Goal: Find specific page/section: Find specific page/section

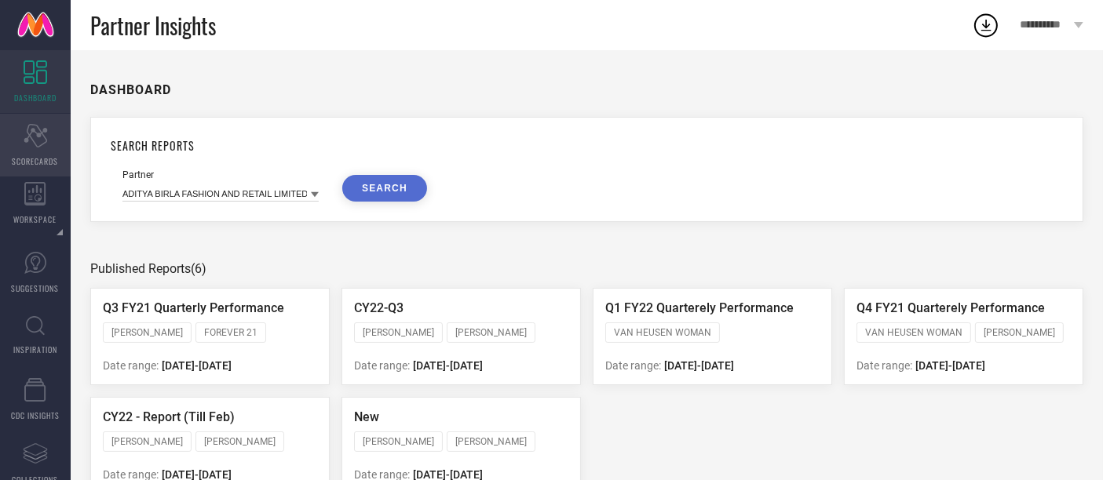
click at [38, 137] on icon "Scorecard" at bounding box center [36, 136] width 24 height 24
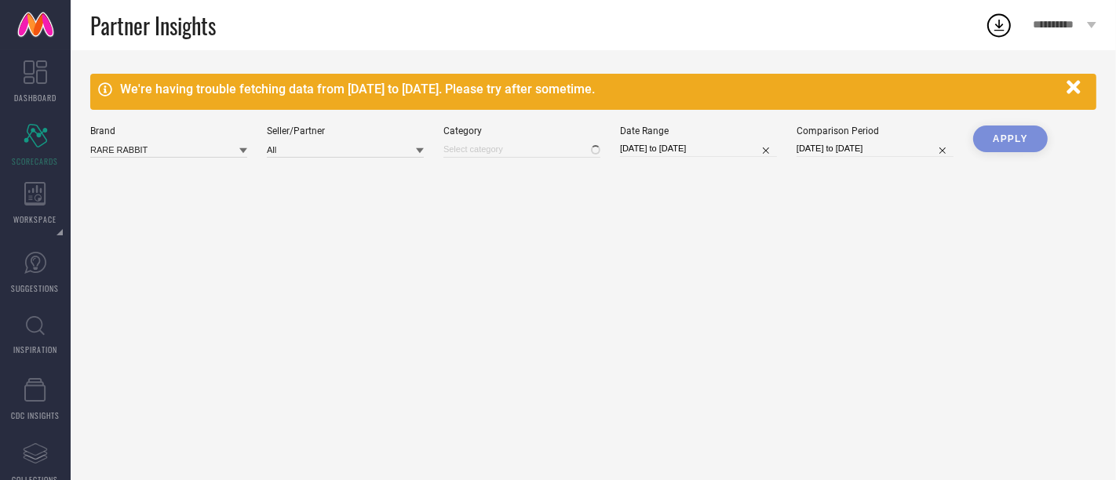
type input "All"
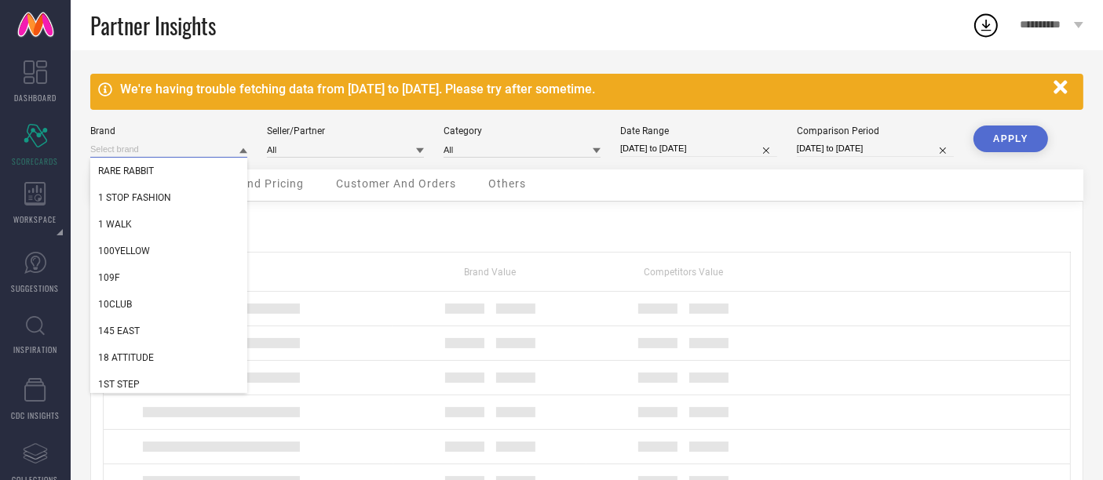
click at [172, 151] on input at bounding box center [168, 149] width 157 height 16
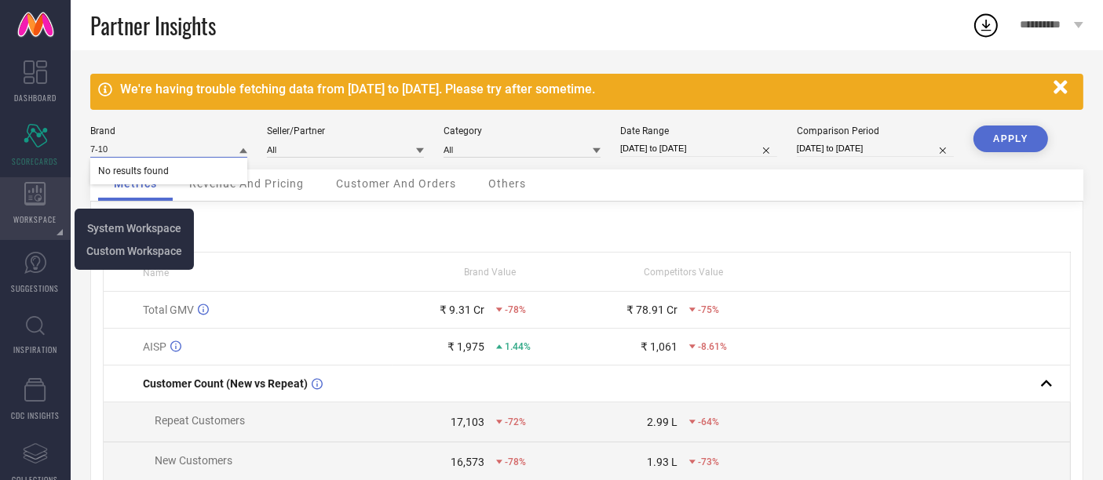
type input "7-10"
click at [48, 191] on div "WORKSPACE" at bounding box center [35, 208] width 71 height 63
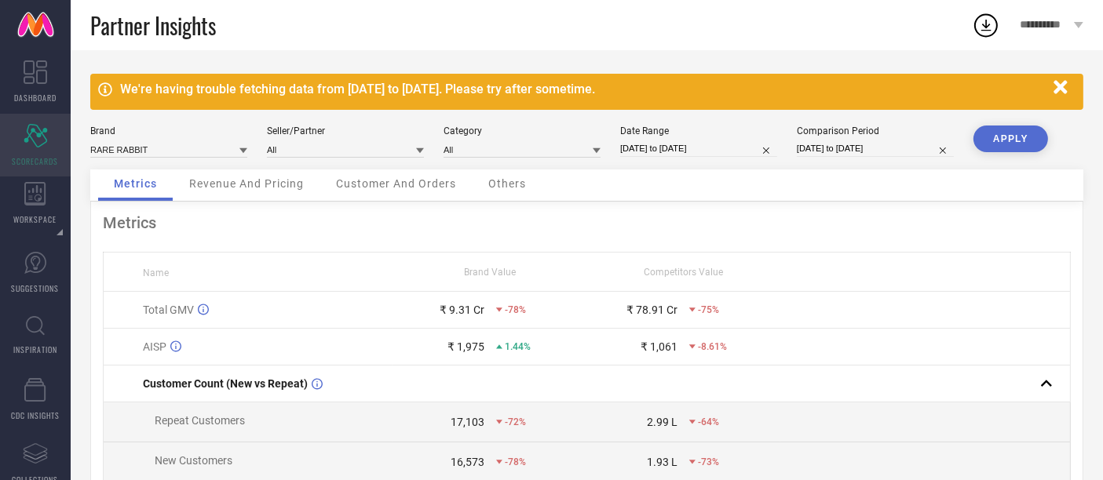
click at [45, 140] on icon "Scorecard" at bounding box center [36, 136] width 24 height 24
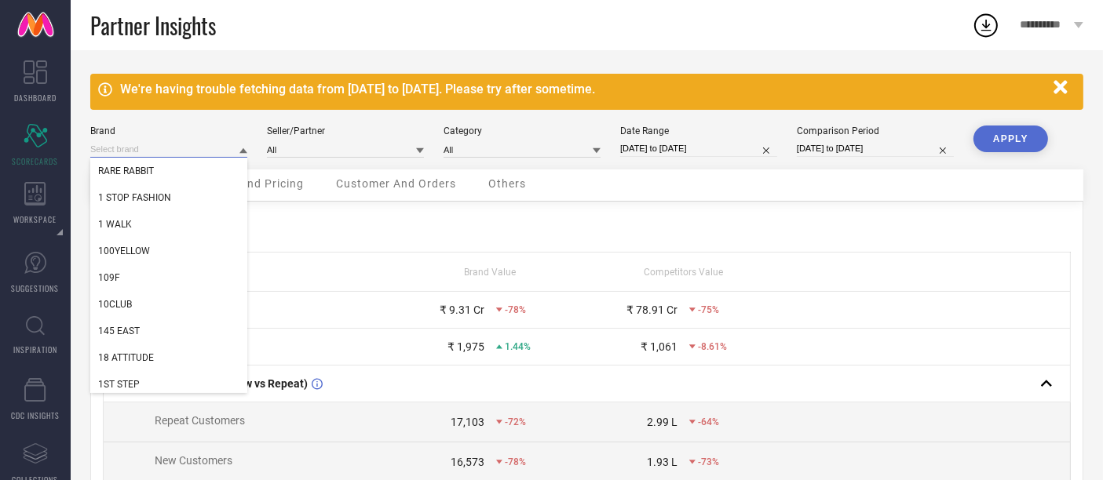
click at [190, 151] on input at bounding box center [168, 149] width 157 height 16
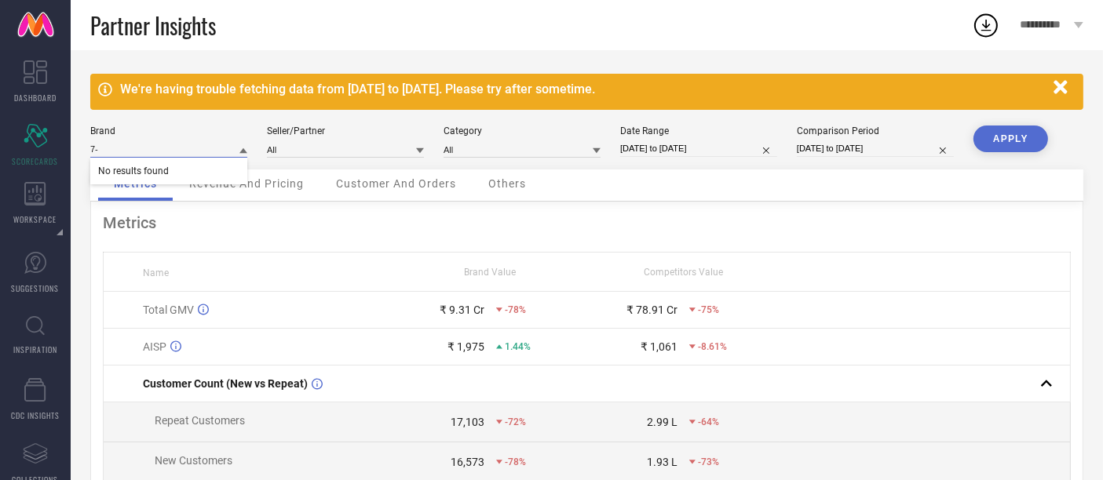
type input "7"
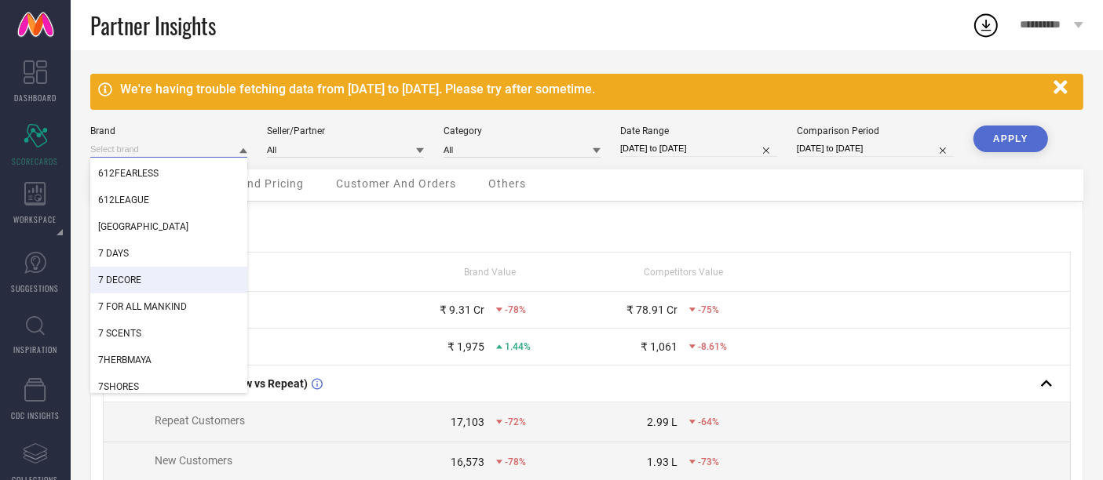
scroll to position [959, 0]
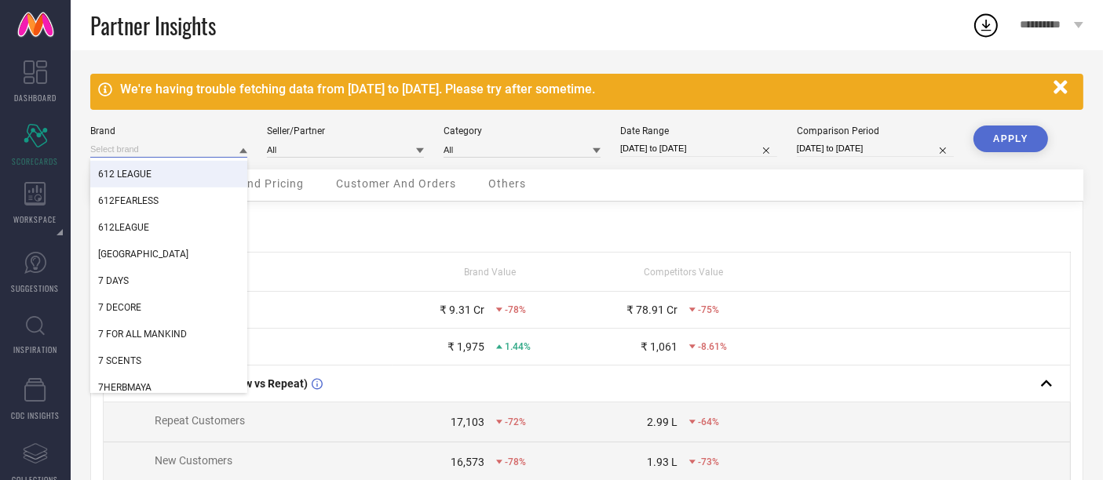
paste input "DISRUPTIVE FASHION PRIVATE LIMITED"
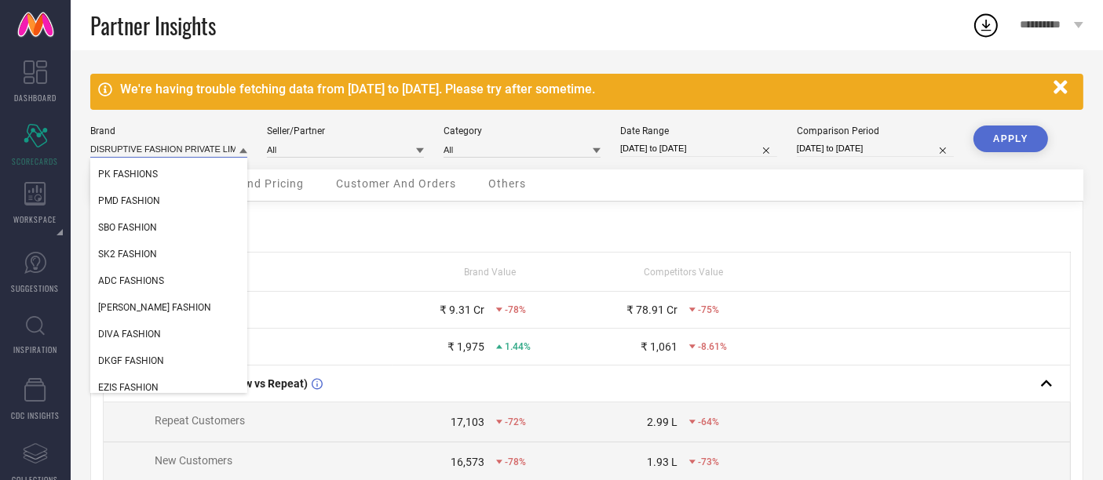
scroll to position [0, 20]
type input "DISRUPTIVE FASHION PRIVATE LIMITED"
click at [309, 147] on input at bounding box center [345, 149] width 157 height 16
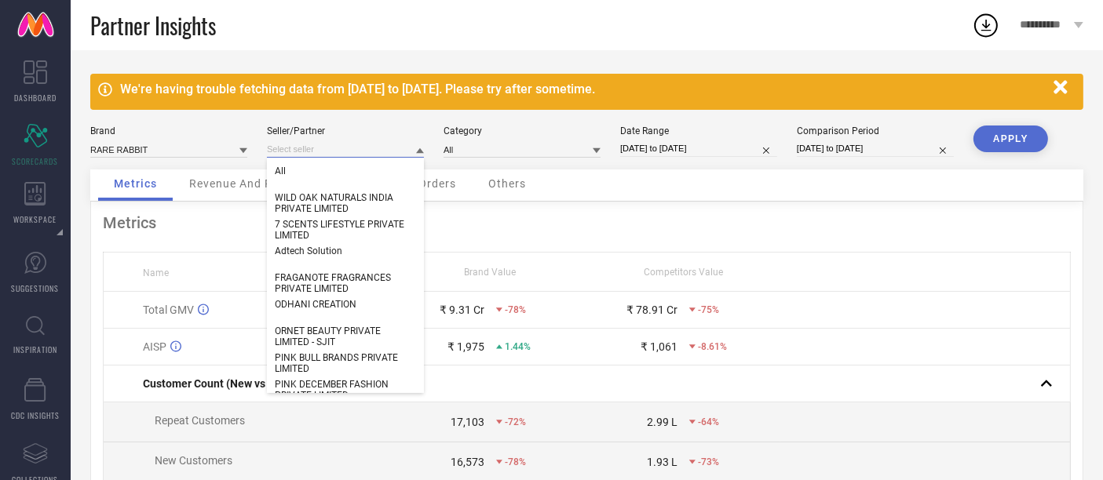
paste input "DISRUPTIVE FASHION PRIVATE LIMITED"
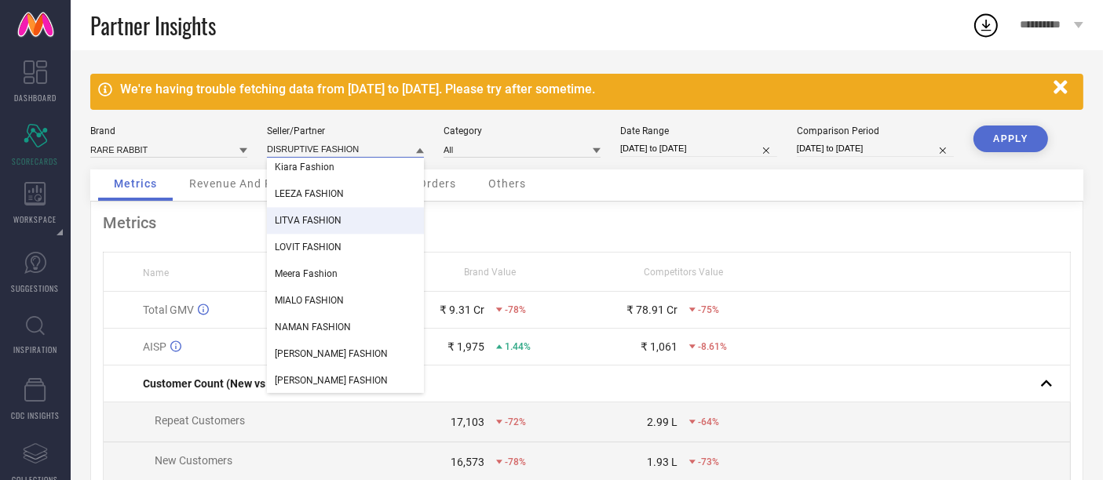
scroll to position [3666, 0]
type input "DISRUPTIVE FASHION"
click at [173, 133] on div "Brand" at bounding box center [168, 131] width 157 height 11
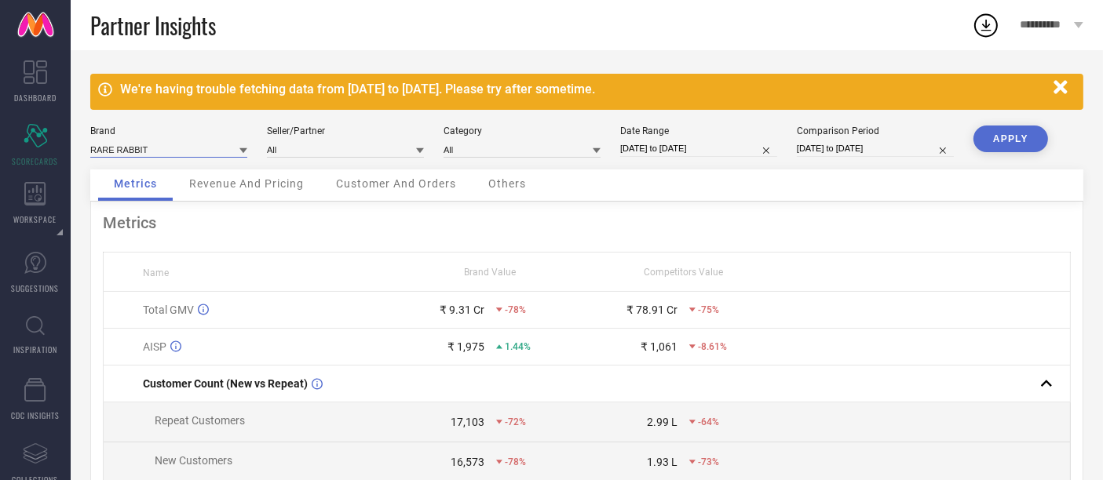
click at [179, 147] on input at bounding box center [168, 149] width 157 height 16
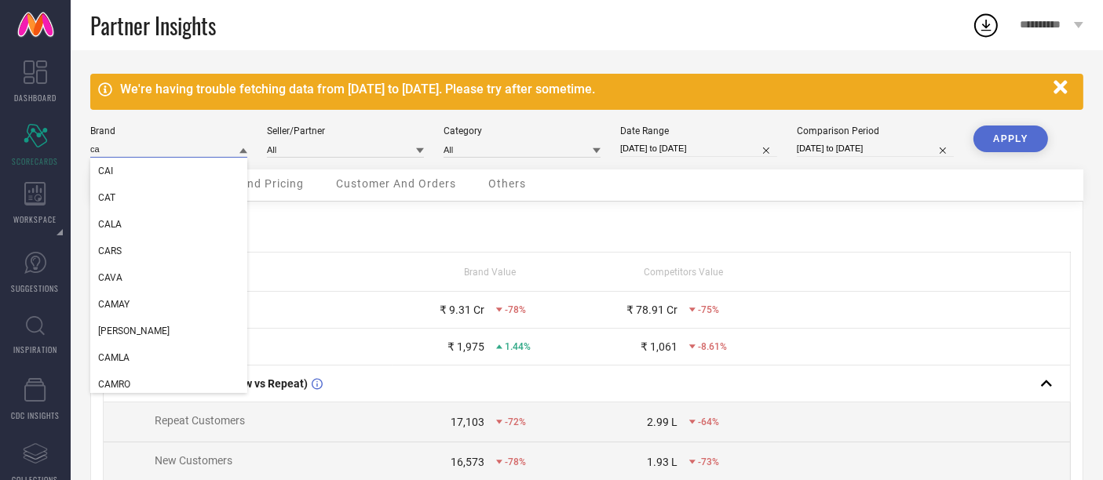
type input "c"
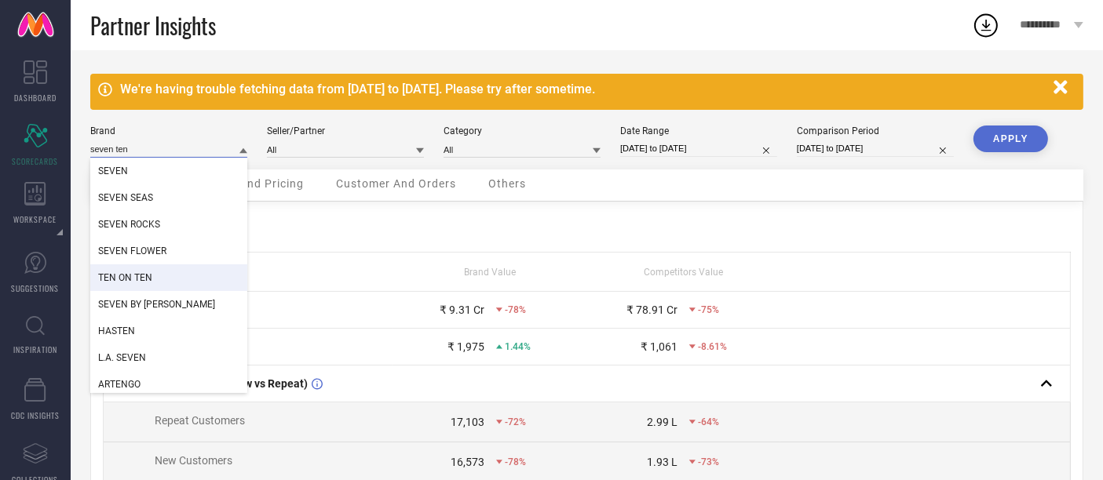
scroll to position [0, 0]
type input "seven ten"
click at [155, 138] on div "Brand seven ten SEVEN SEVEN SEAS SEVEN ROCKS SEVEN FLOWER TEN ON TEN SEVEN BY […" at bounding box center [168, 142] width 157 height 32
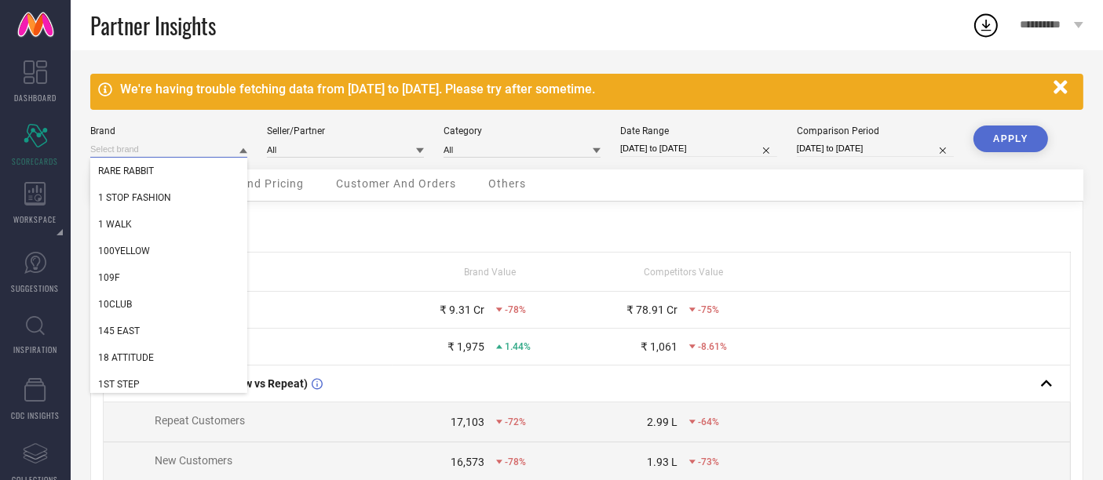
drag, startPoint x: 151, startPoint y: 147, endPoint x: 96, endPoint y: 149, distance: 55.0
click at [96, 149] on input at bounding box center [168, 149] width 157 height 16
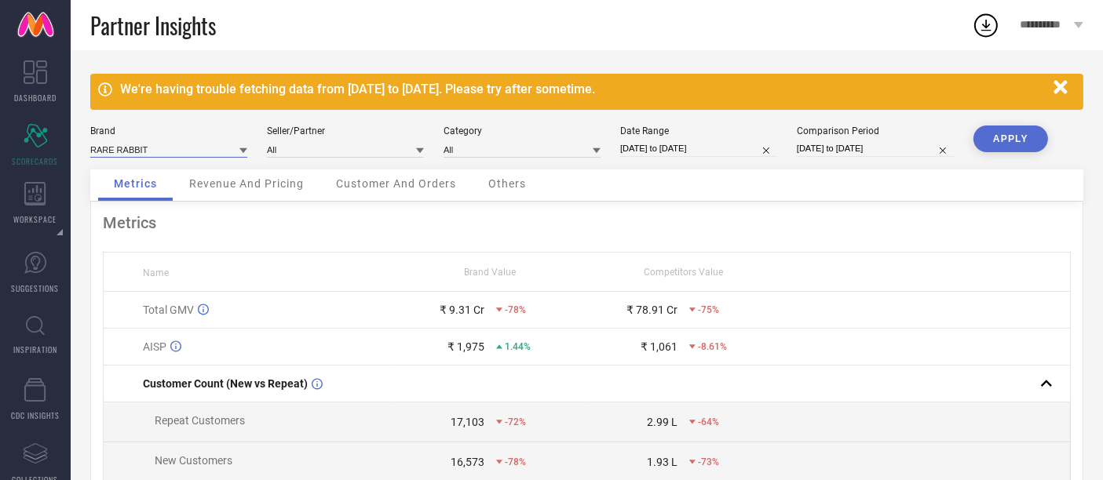
click at [137, 144] on input at bounding box center [168, 149] width 157 height 16
type input "7-10"
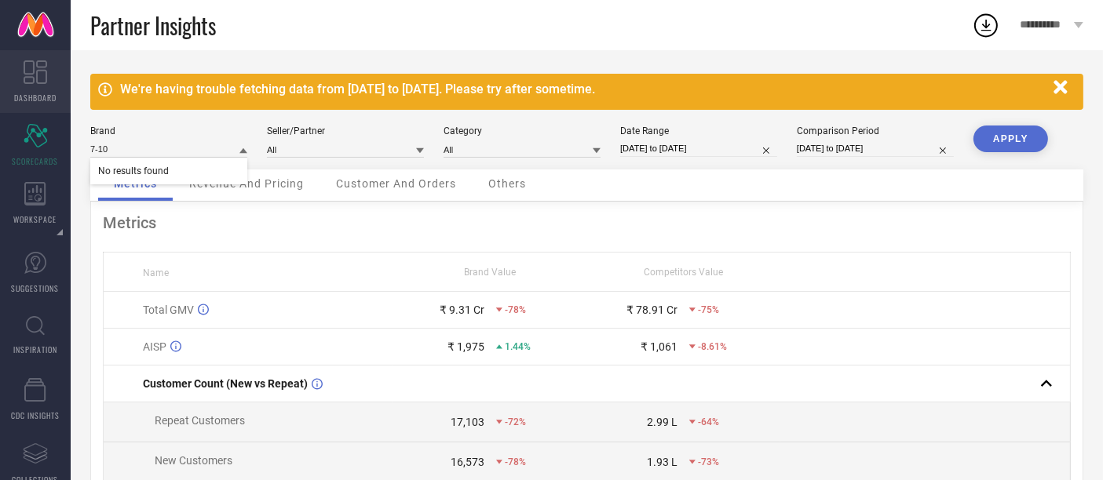
click at [44, 68] on icon at bounding box center [36, 72] width 24 height 24
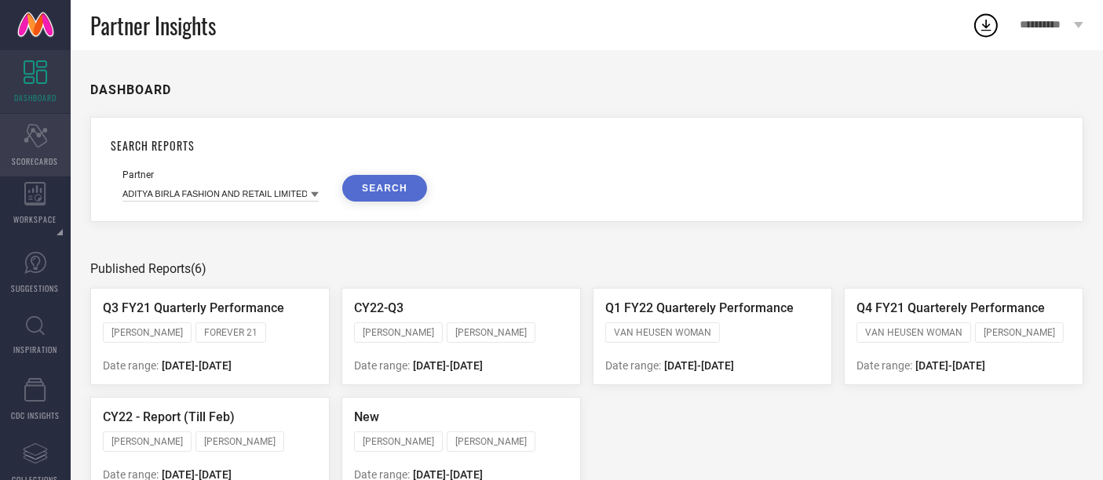
click at [19, 144] on div "Scorecard SCORECARDS" at bounding box center [35, 145] width 71 height 63
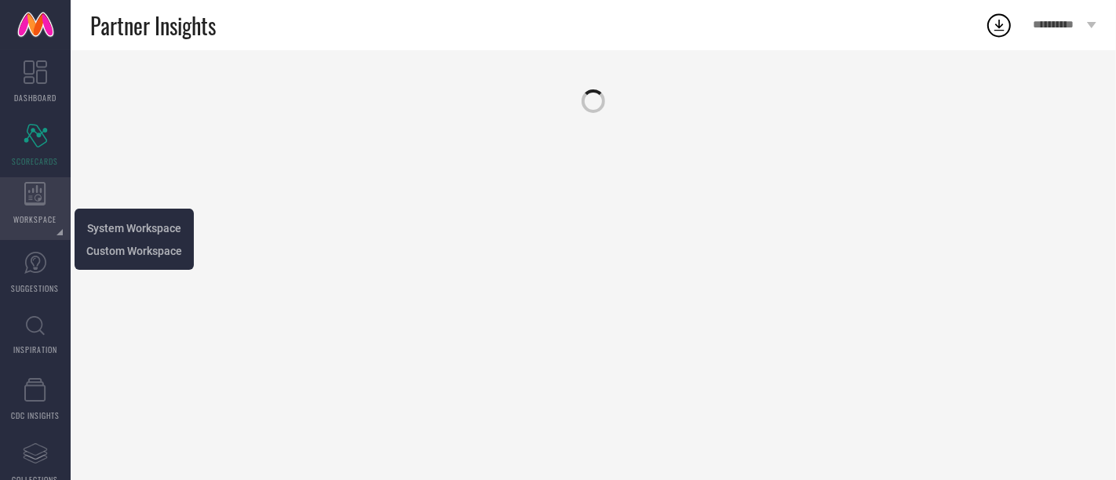
click at [31, 195] on icon at bounding box center [35, 194] width 22 height 24
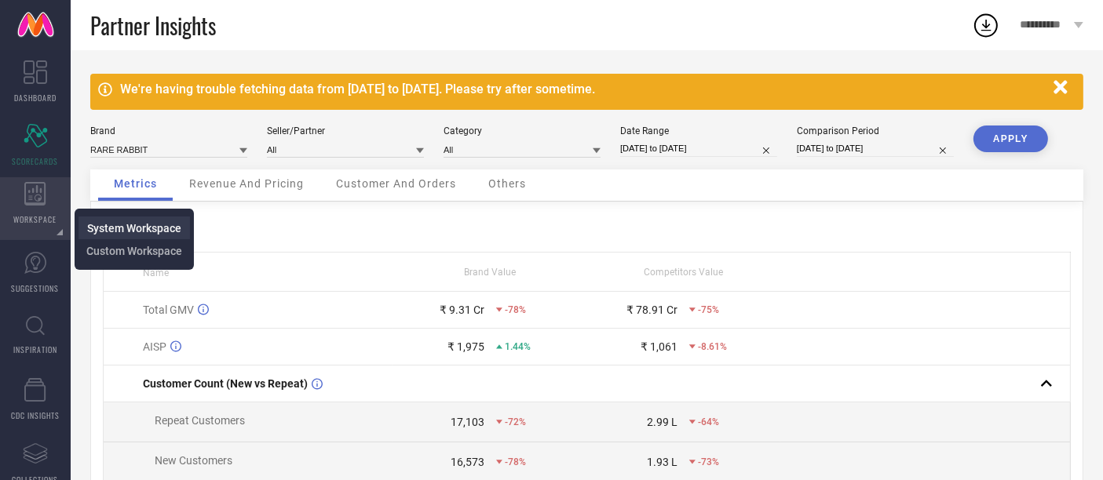
click at [151, 227] on span "System Workspace" at bounding box center [134, 228] width 94 height 13
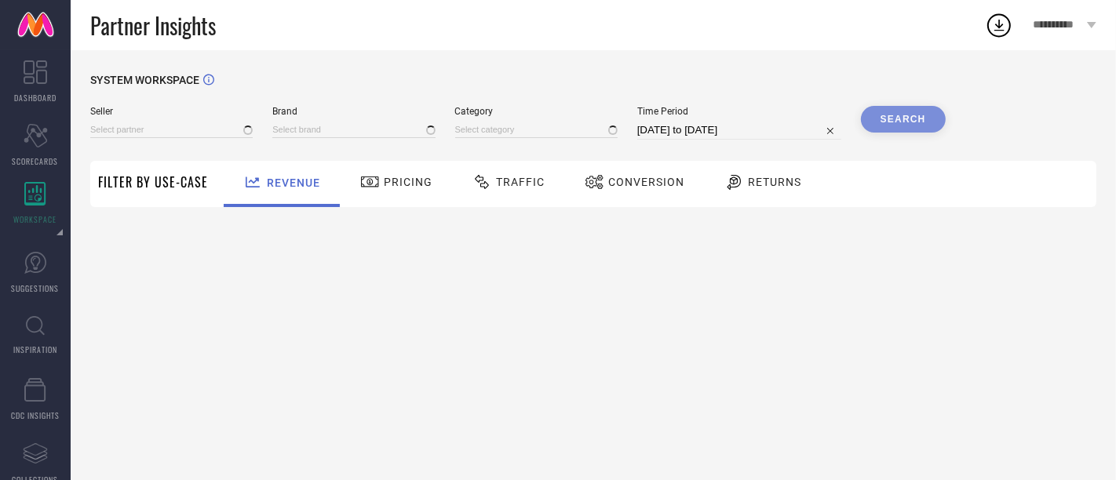
type input "All"
type input "1 STOP FASHION"
type input "All"
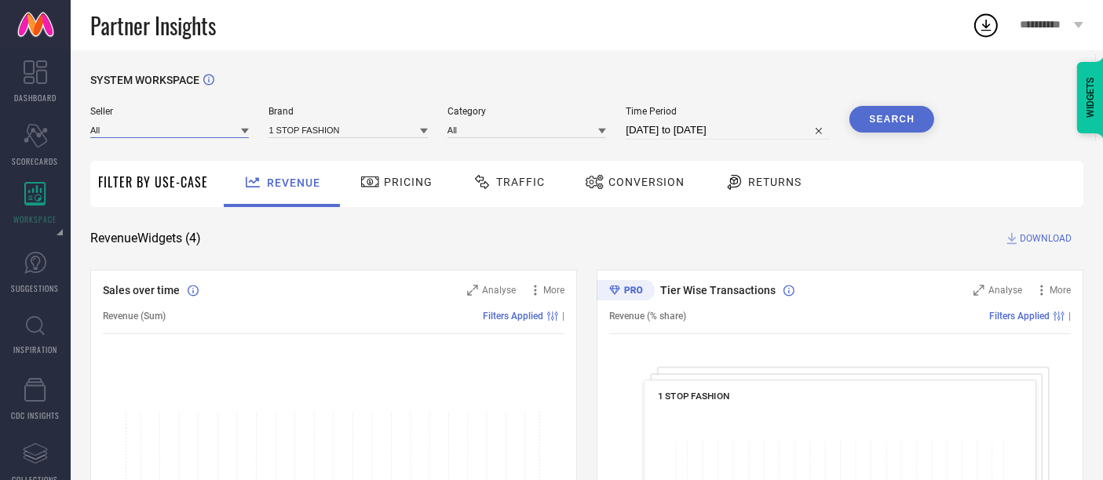
click at [175, 129] on input at bounding box center [169, 130] width 159 height 16
type input "7-10"
click at [331, 131] on input at bounding box center [347, 130] width 159 height 16
type input "7"
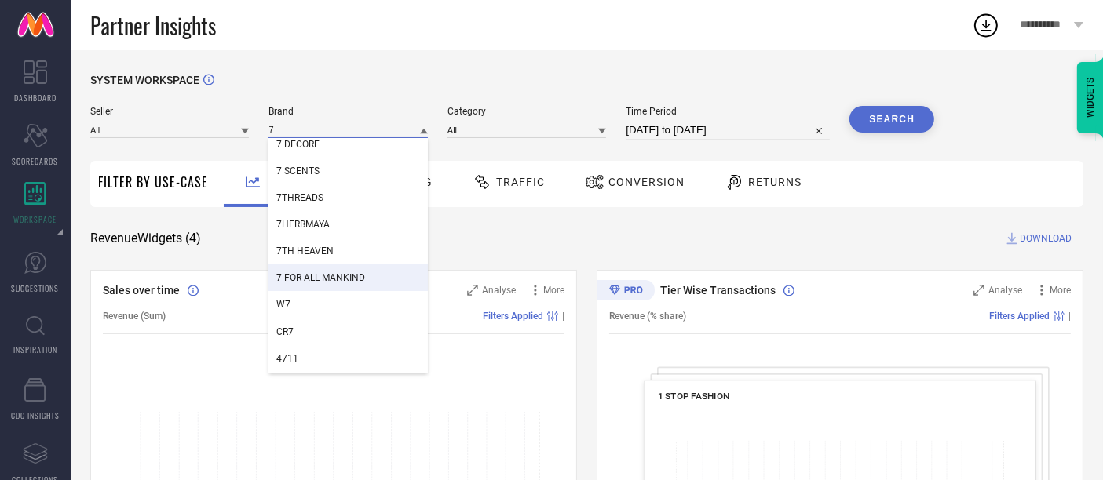
scroll to position [174, 0]
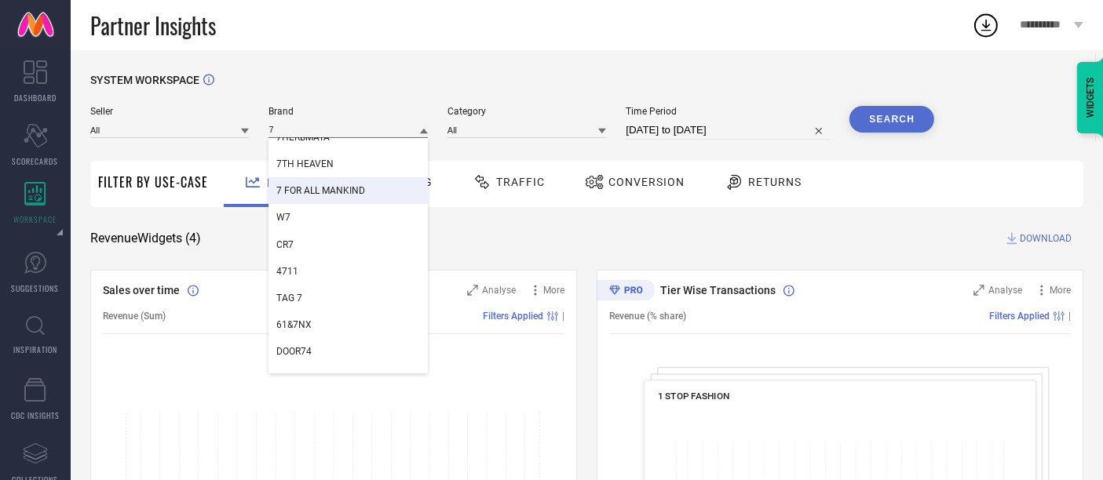
drag, startPoint x: 291, startPoint y: 124, endPoint x: 241, endPoint y: 124, distance: 50.2
click at [241, 124] on div "Seller All Brand 7 7TH FAB 7 DECORE 7 SCENTS 7THREADS 7HERBMAYA 7TH HEAVEN 7 FO…" at bounding box center [512, 123] width 844 height 34
